Goal: Go to known website: Access a specific website the user already knows

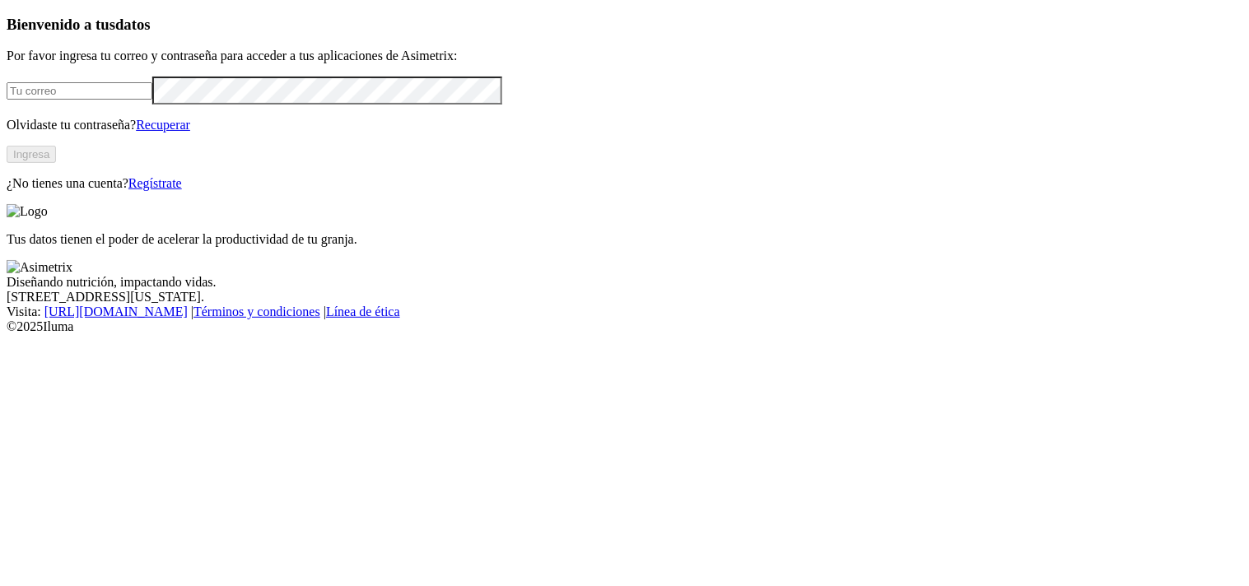
type input "[PERSON_NAME][EMAIL_ADDRESS][PERSON_NAME][DOMAIN_NAME]"
click at [56, 163] on button "Ingresa" at bounding box center [31, 154] width 49 height 17
